Goal: Task Accomplishment & Management: Manage account settings

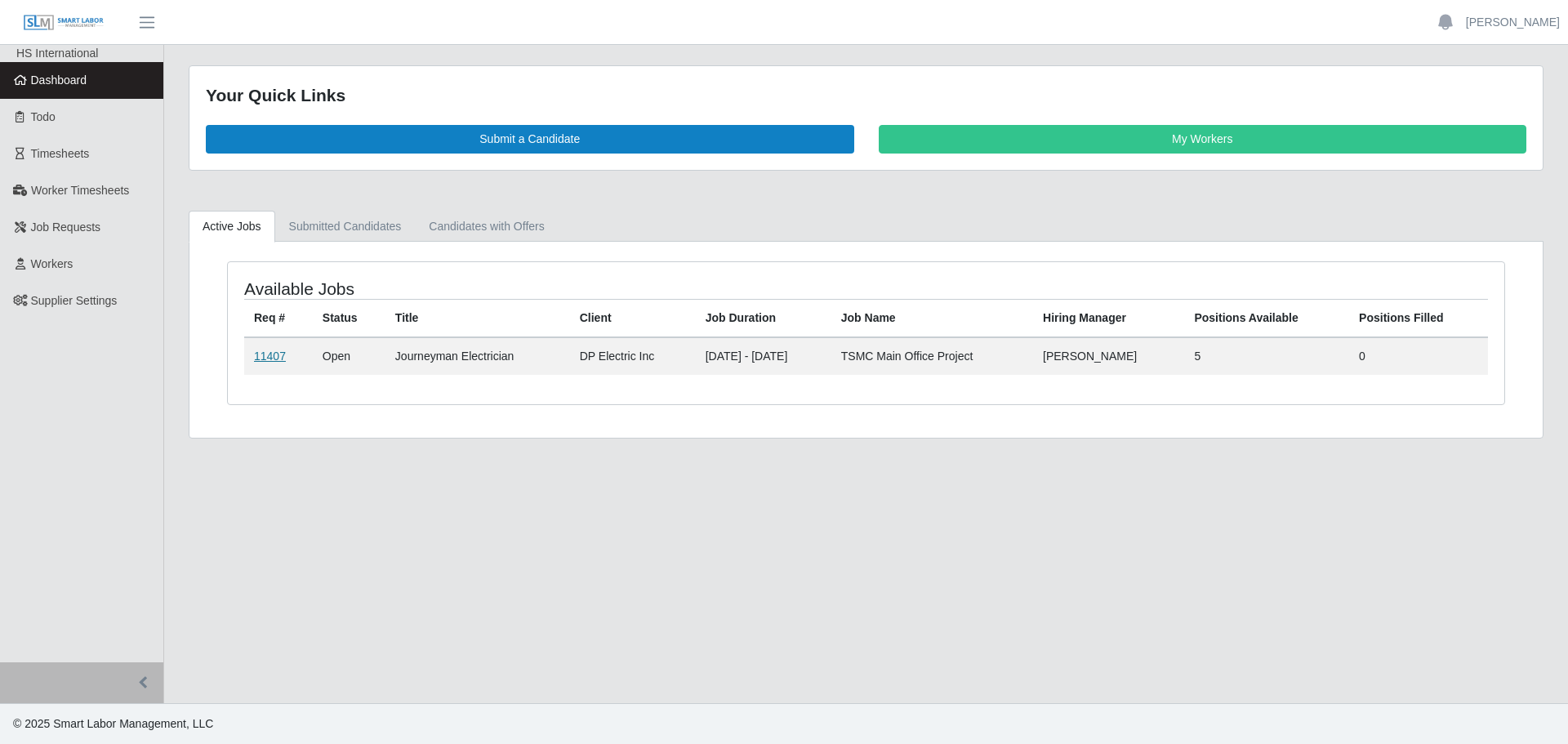
click at [271, 352] on link "11407" at bounding box center [270, 356] width 32 height 13
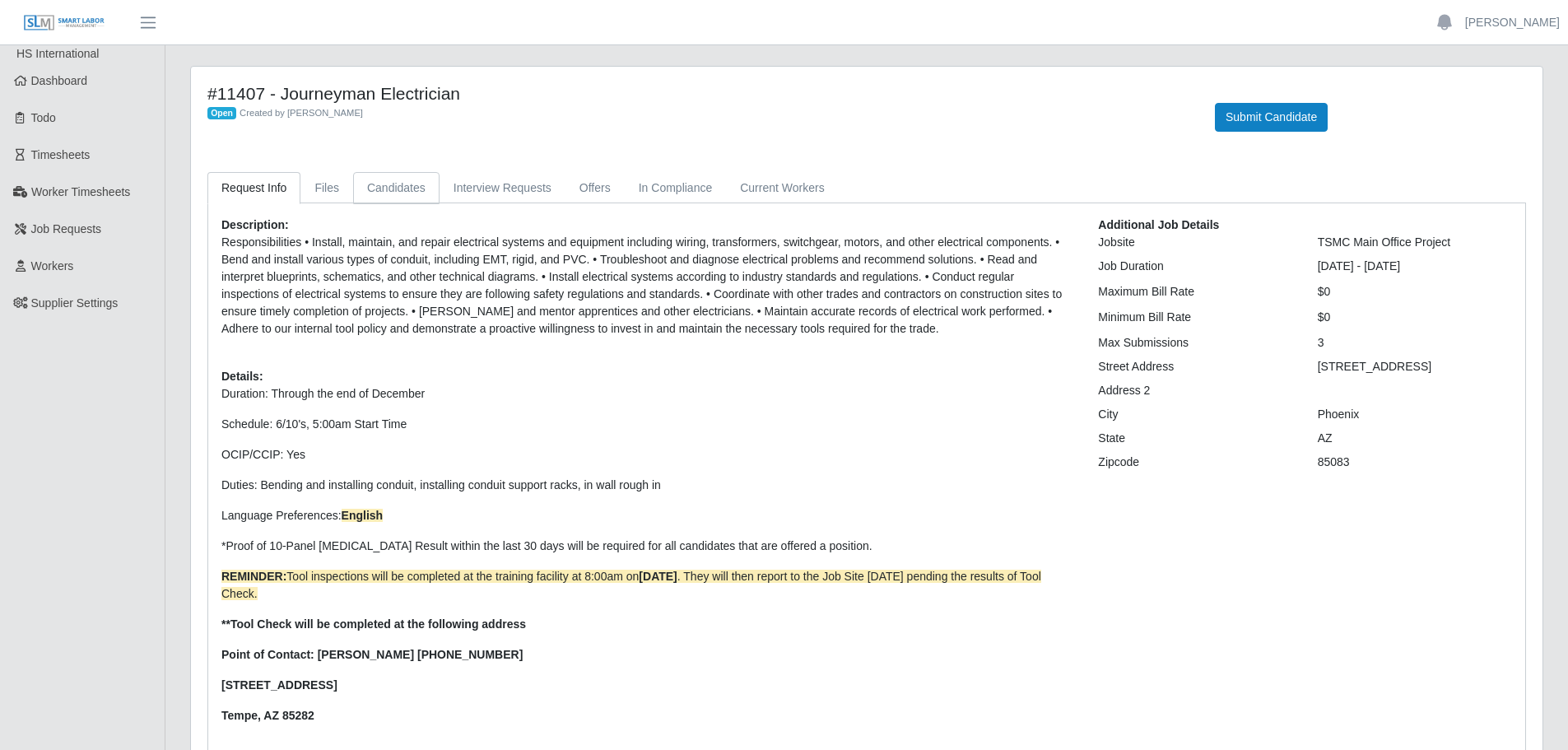
click at [420, 173] on link "Candidates" at bounding box center [397, 188] width 86 height 32
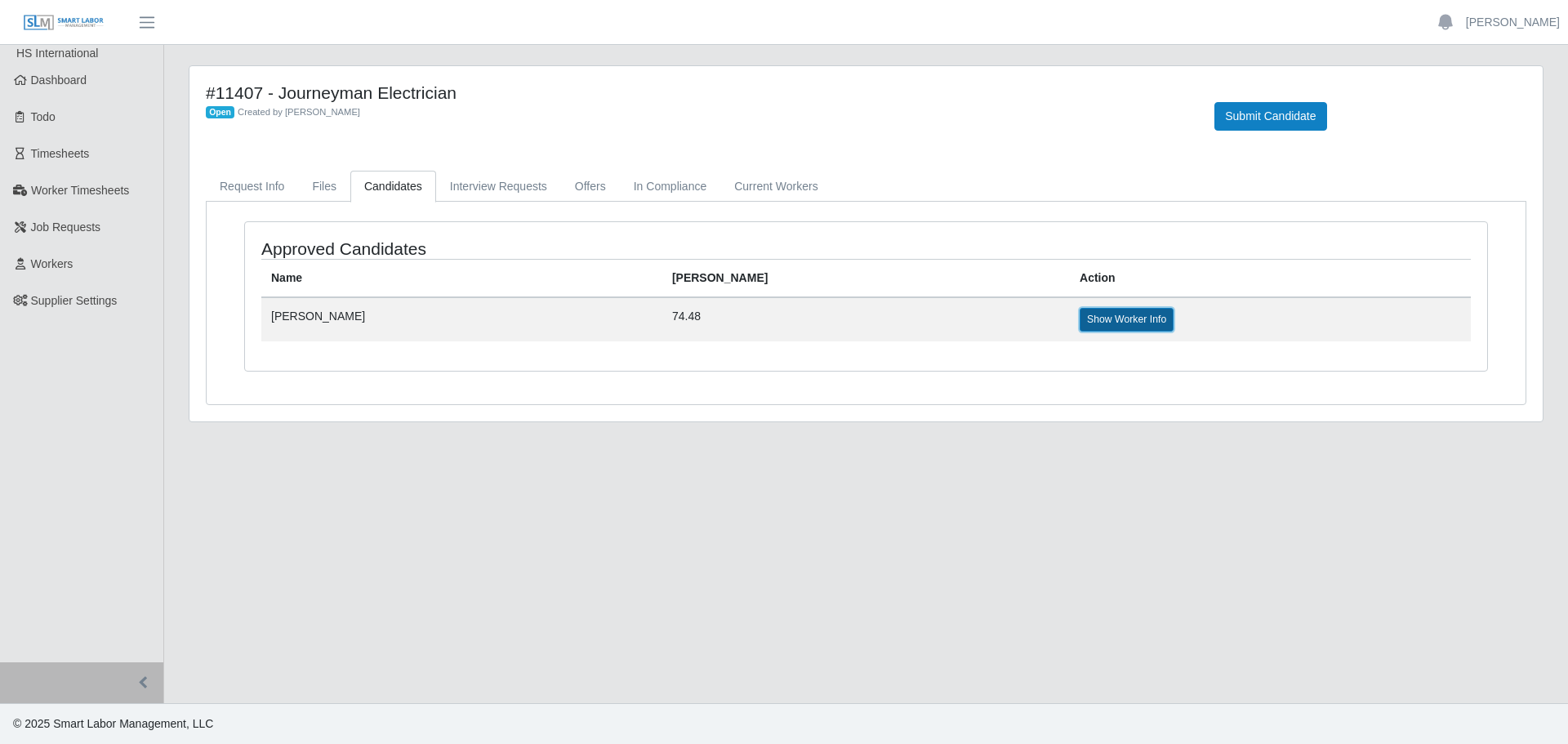
click at [1079, 318] on link "Show Worker Info" at bounding box center [1126, 319] width 94 height 23
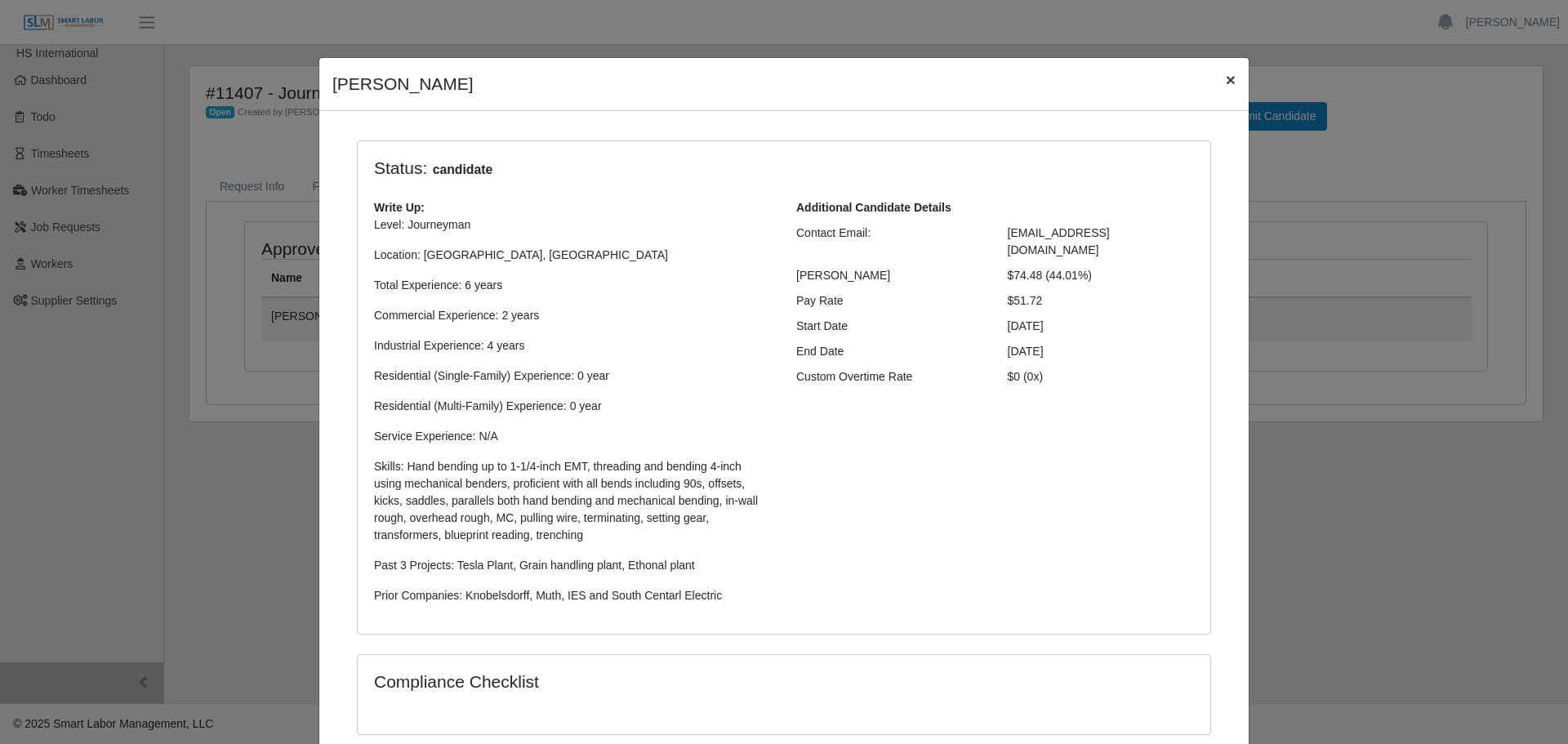
click at [1226, 74] on span "×" at bounding box center [1230, 79] width 10 height 19
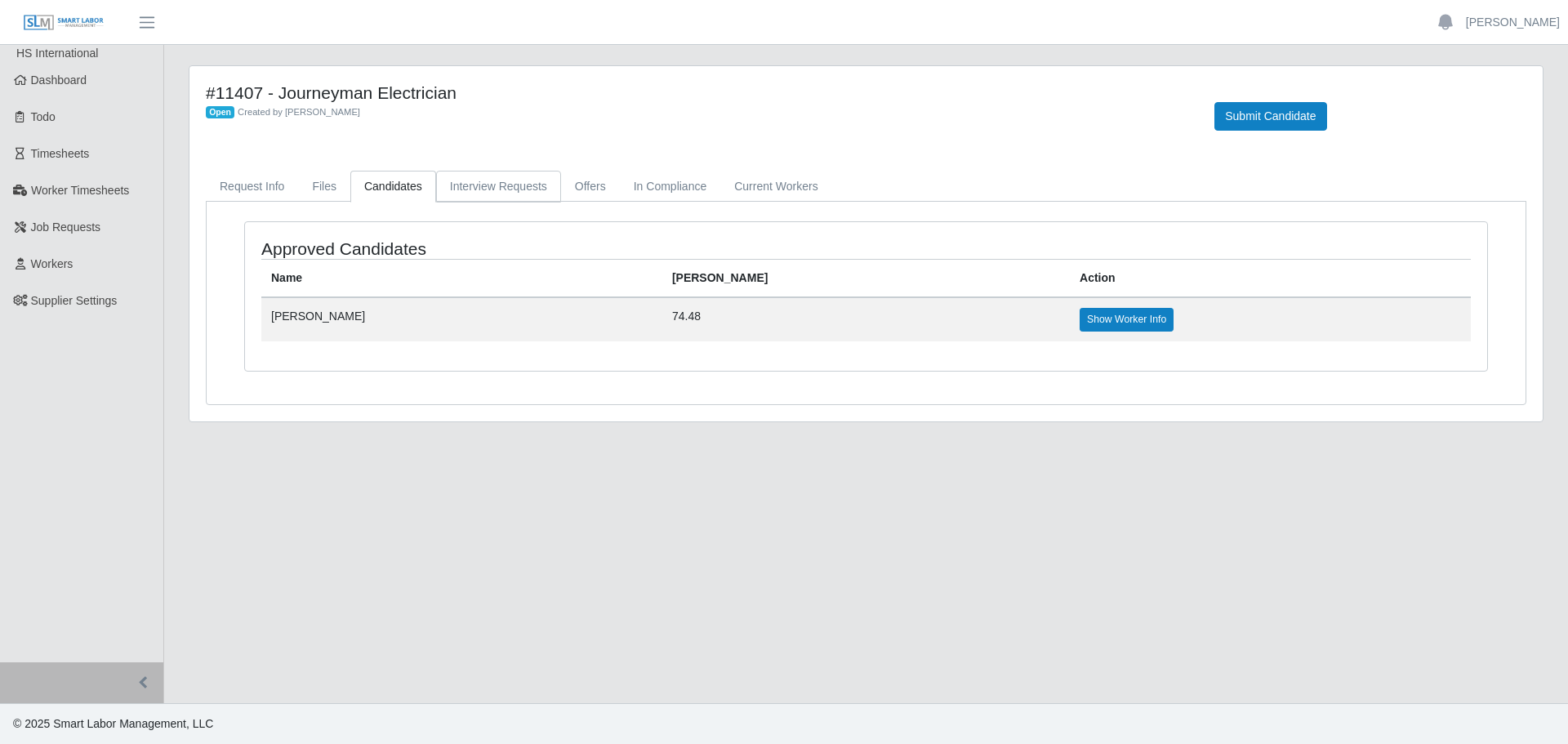
click at [503, 185] on link "Interview Requests" at bounding box center [499, 186] width 125 height 32
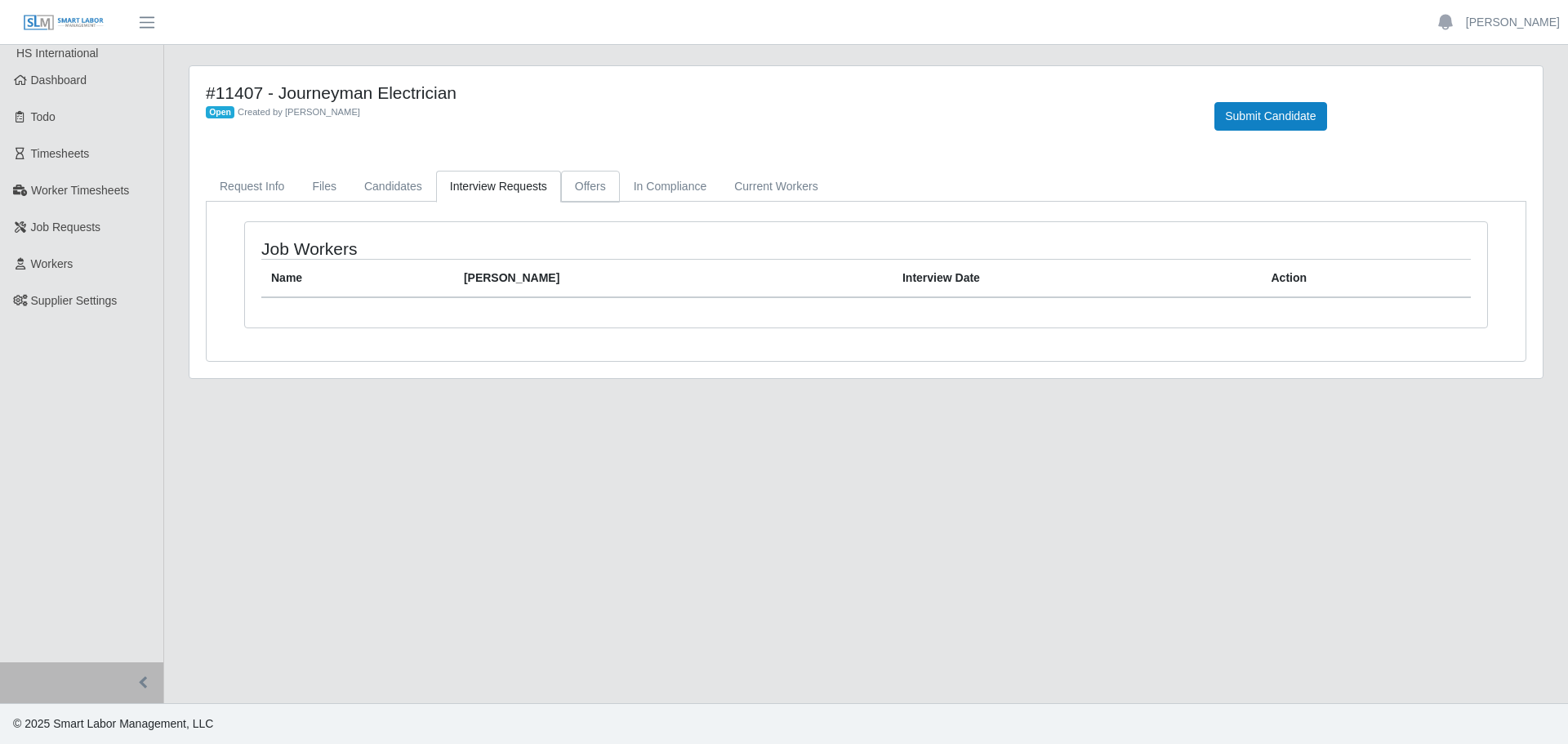
click at [561, 179] on link "Offers" at bounding box center [590, 186] width 59 height 32
click at [653, 179] on link "In Compliance" at bounding box center [670, 186] width 101 height 32
click at [738, 195] on link "Current Workers" at bounding box center [776, 186] width 111 height 32
click at [253, 170] on div "#11407 - Journeyman Electrician Open Created by [PERSON_NAME] Submit Candidate …" at bounding box center [866, 222] width 1353 height 312
click at [253, 181] on link "Request Info" at bounding box center [253, 186] width 93 height 32
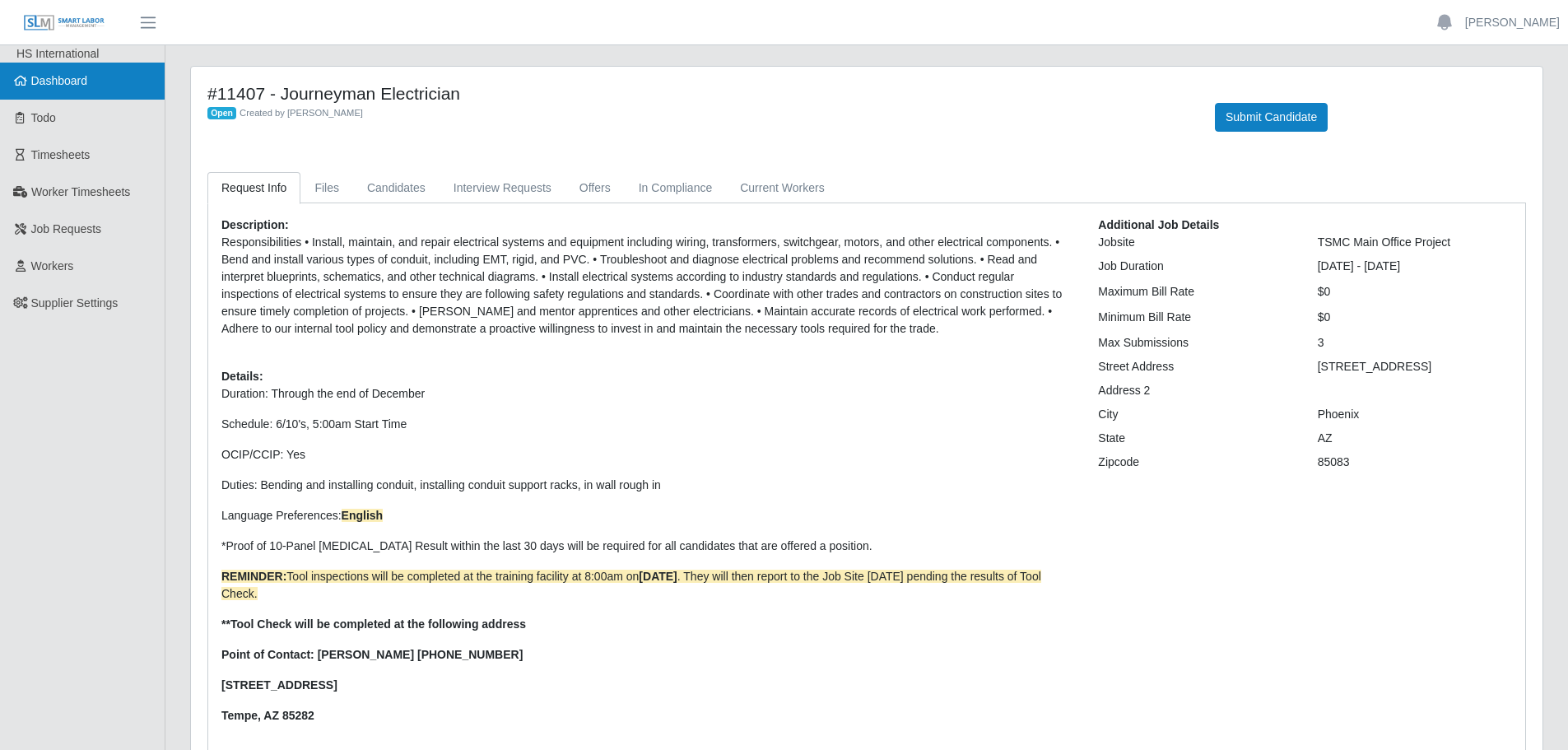
click at [66, 81] on span "Dashboard" at bounding box center [60, 81] width 57 height 13
